Goal: Check status: Check status

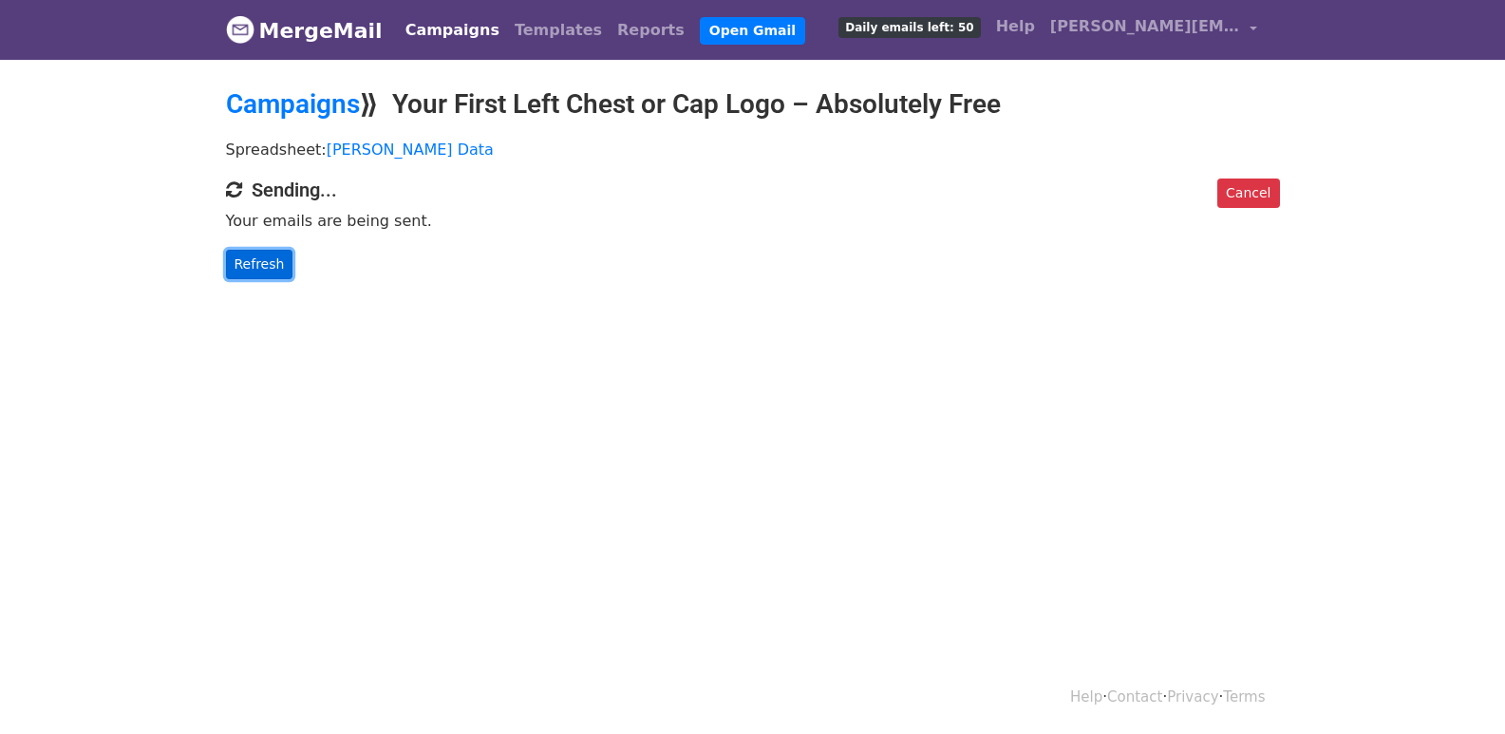
click at [234, 257] on link "Refresh" at bounding box center [259, 264] width 67 height 29
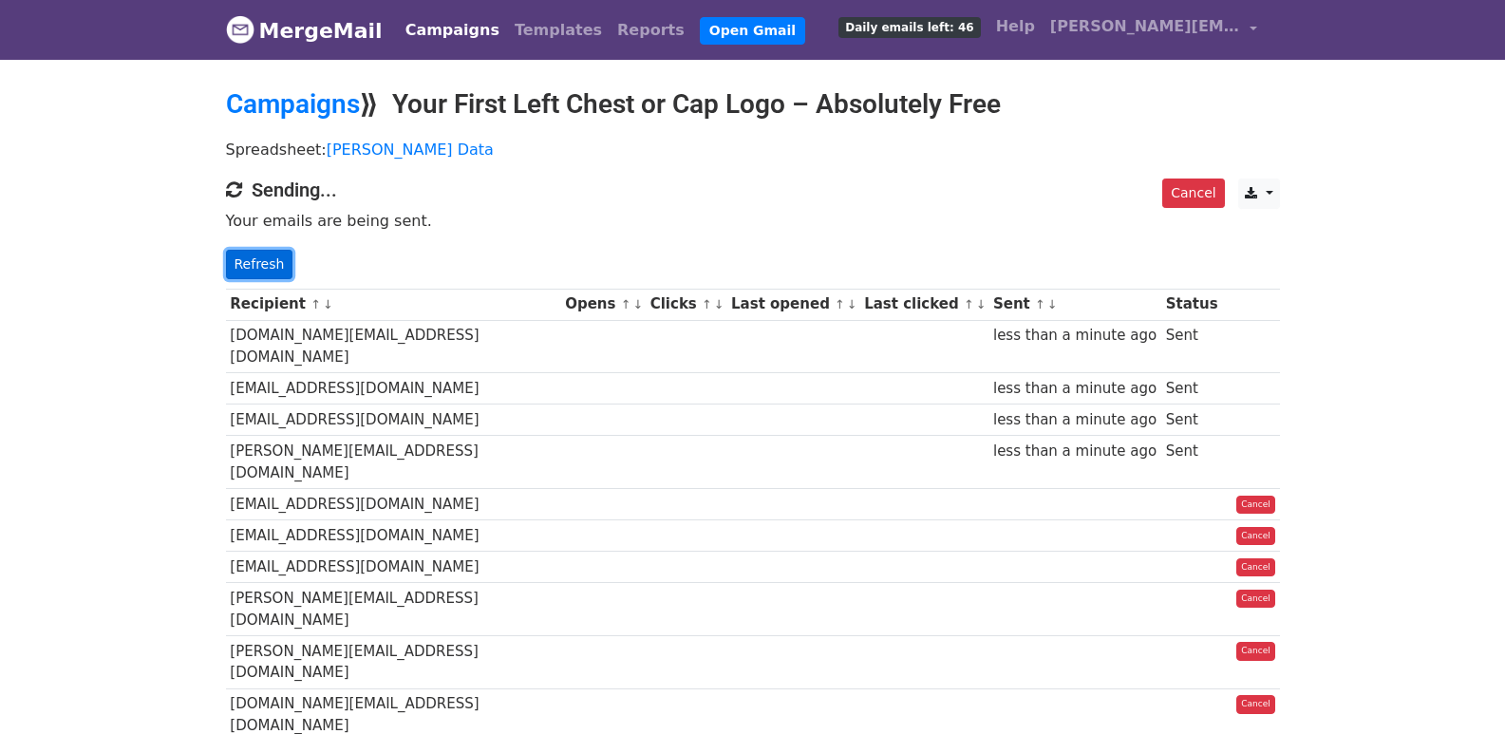
click at [233, 255] on link "Refresh" at bounding box center [259, 264] width 67 height 29
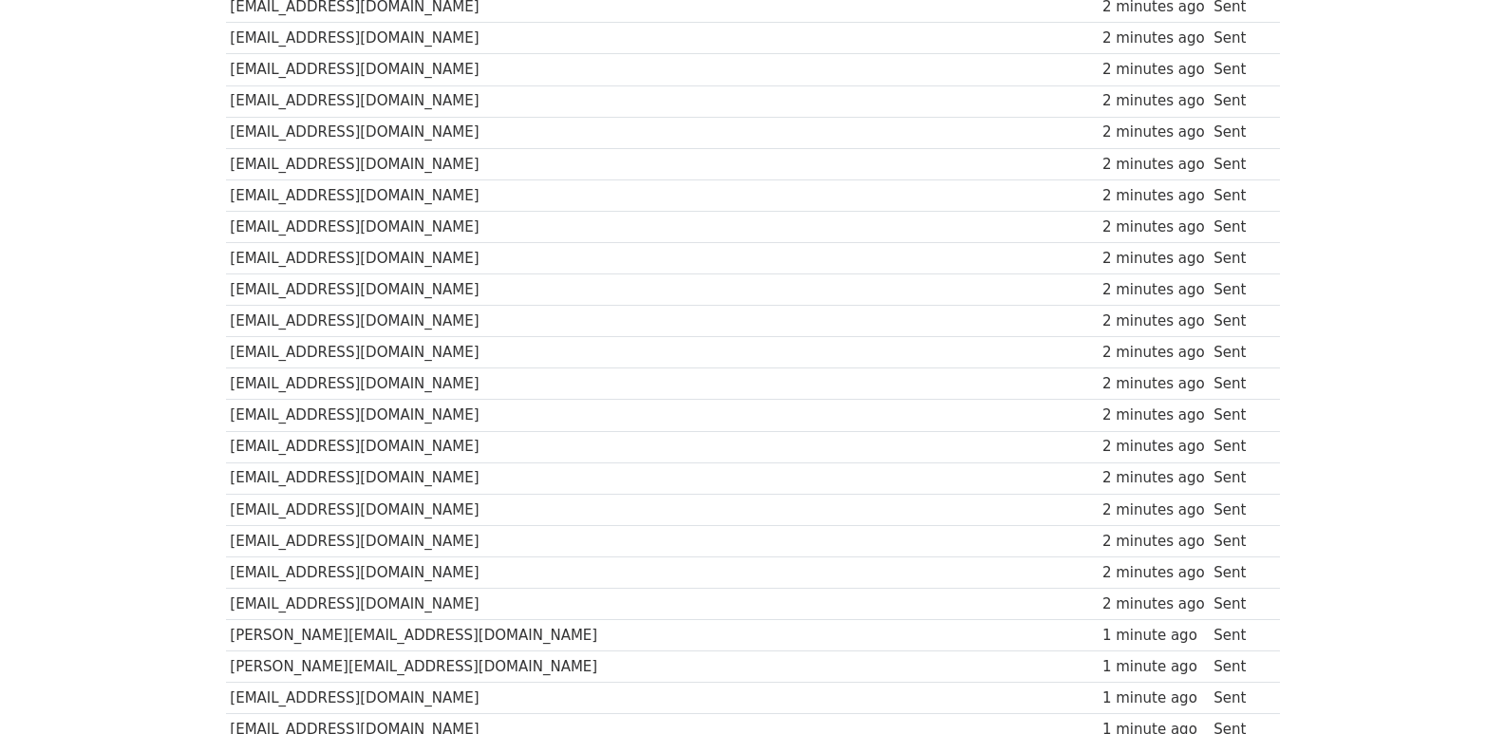
scroll to position [1322, 0]
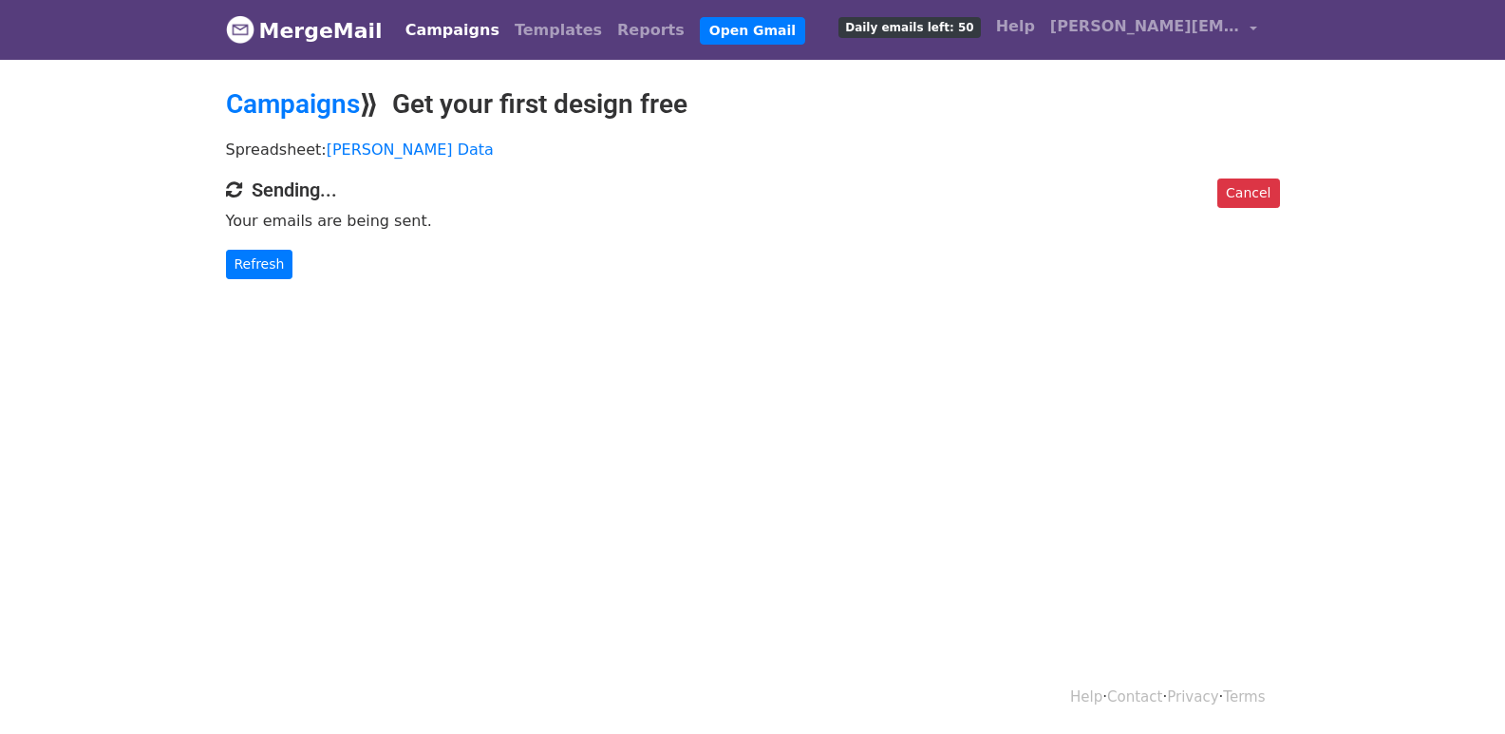
click at [267, 268] on link "Refresh" at bounding box center [259, 264] width 67 height 29
click at [262, 253] on link "Refresh" at bounding box center [259, 264] width 67 height 29
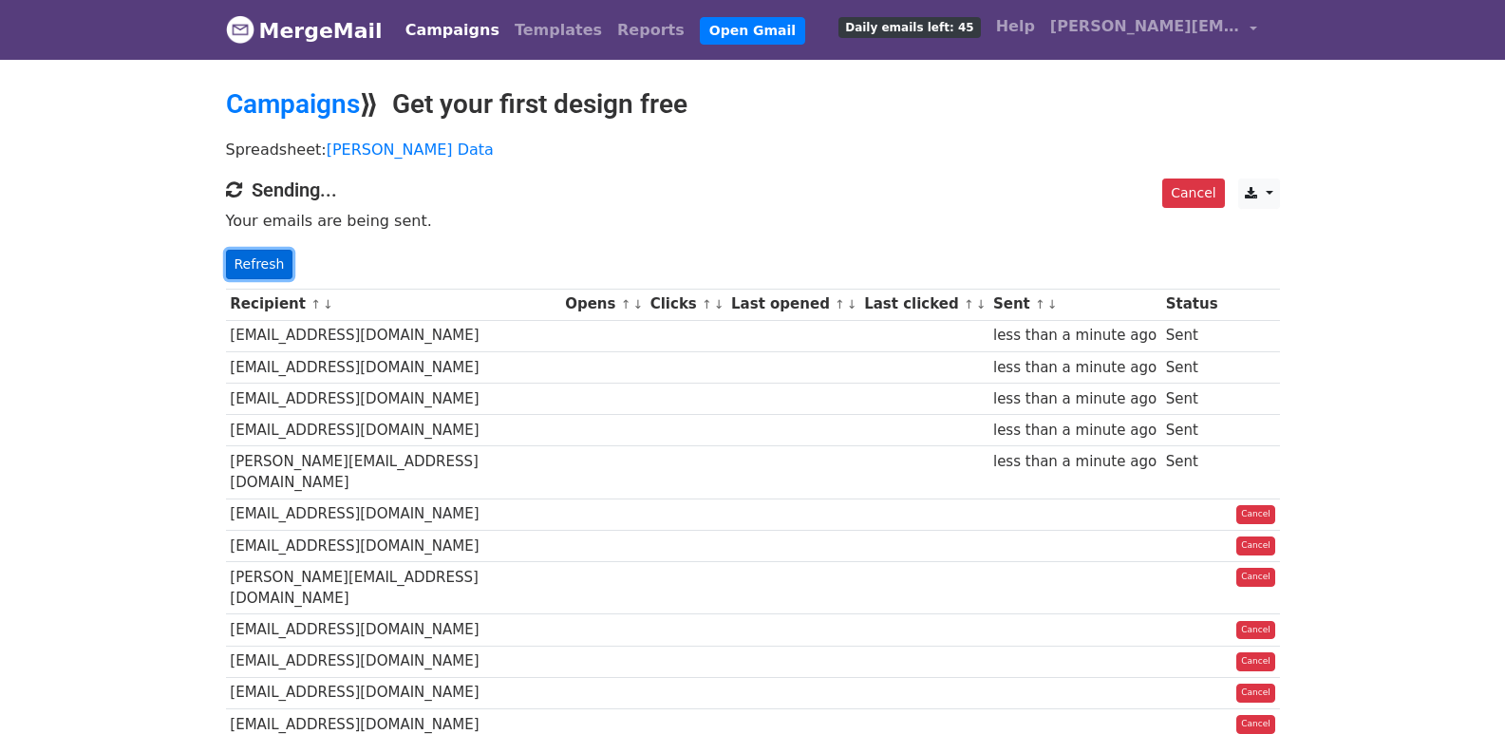
click at [245, 255] on link "Refresh" at bounding box center [259, 264] width 67 height 29
